Goal: Task Accomplishment & Management: Manage account settings

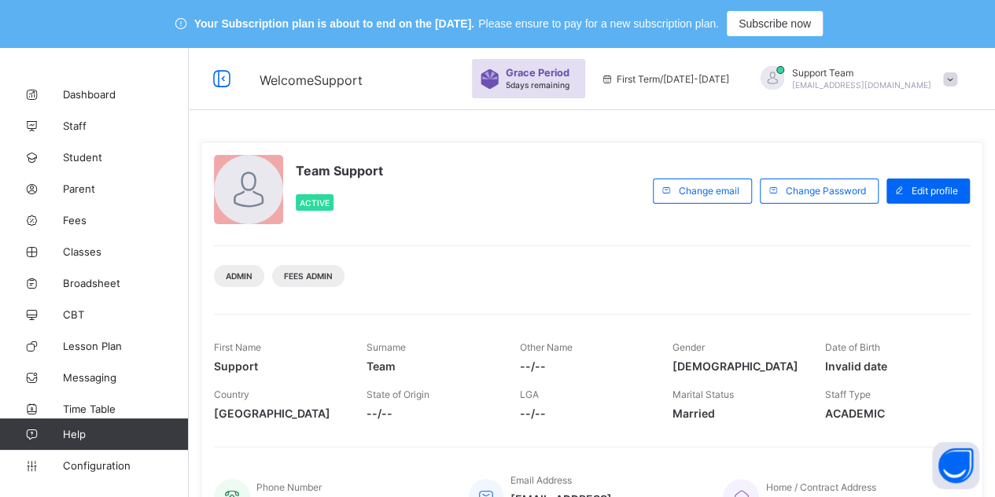
click at [900, 80] on span "[EMAIL_ADDRESS][DOMAIN_NAME]" at bounding box center [861, 84] width 139 height 9
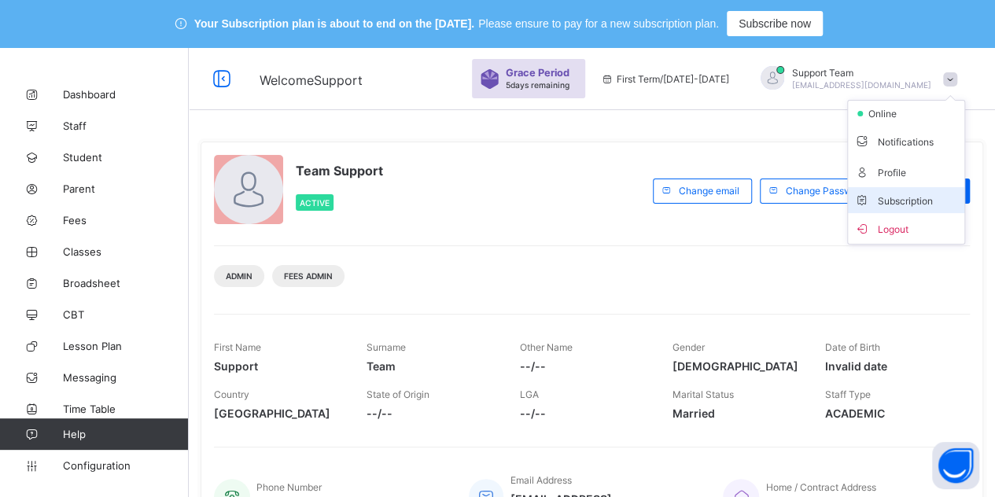
click at [910, 205] on li "Subscription" at bounding box center [906, 200] width 116 height 26
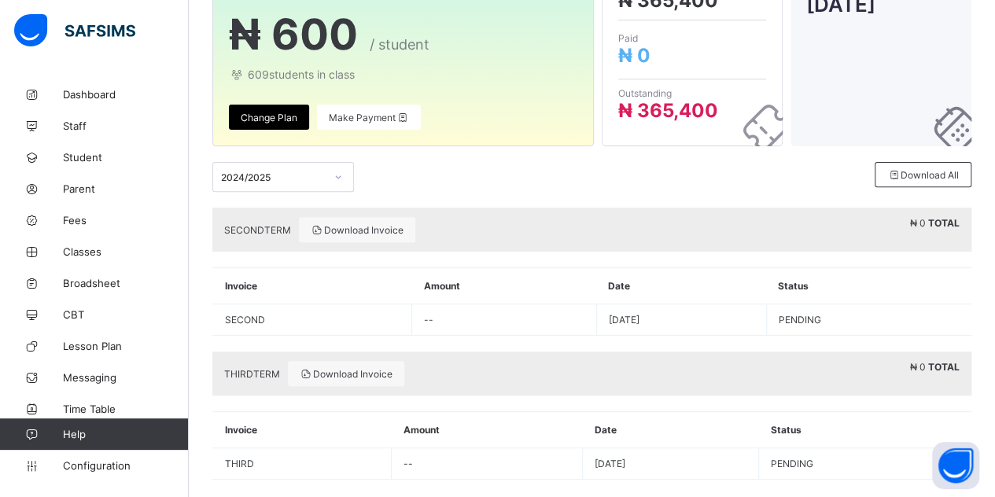
scroll to position [205, 0]
